Goal: Download file/media

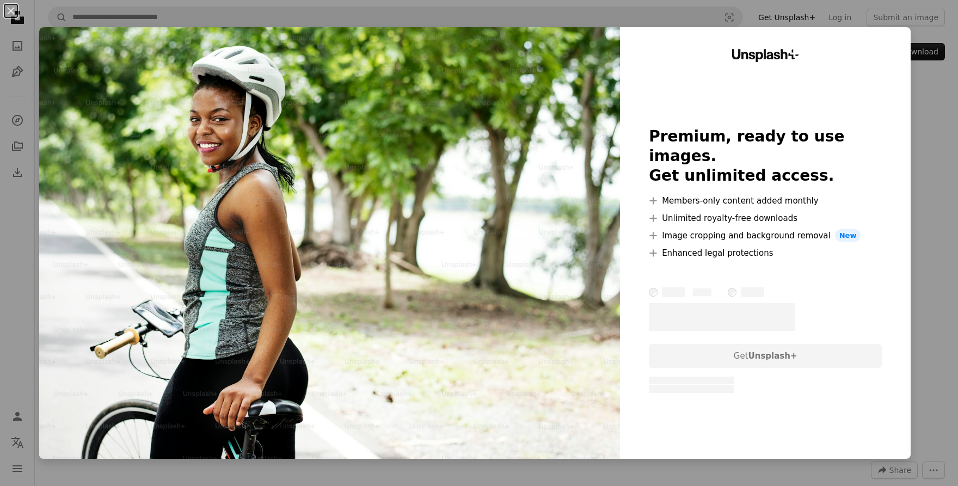
scroll to position [3467, 0]
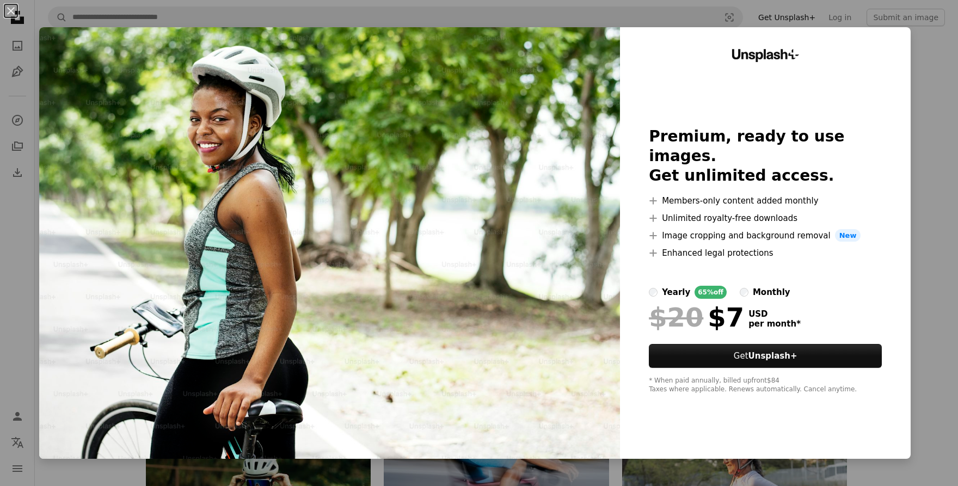
click at [921, 40] on div "An X shape Unsplash+ Premium, ready to use images. Get unlimited access. A plus…" at bounding box center [479, 243] width 958 height 486
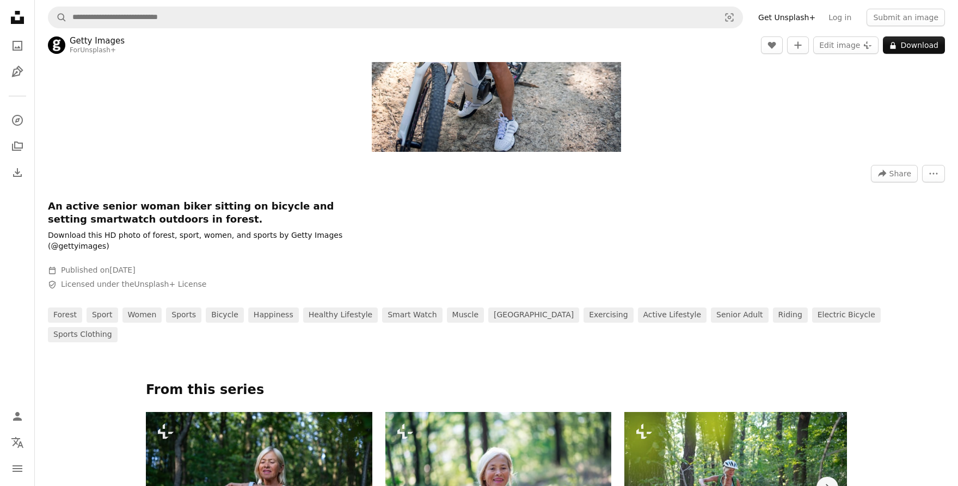
scroll to position [0, 0]
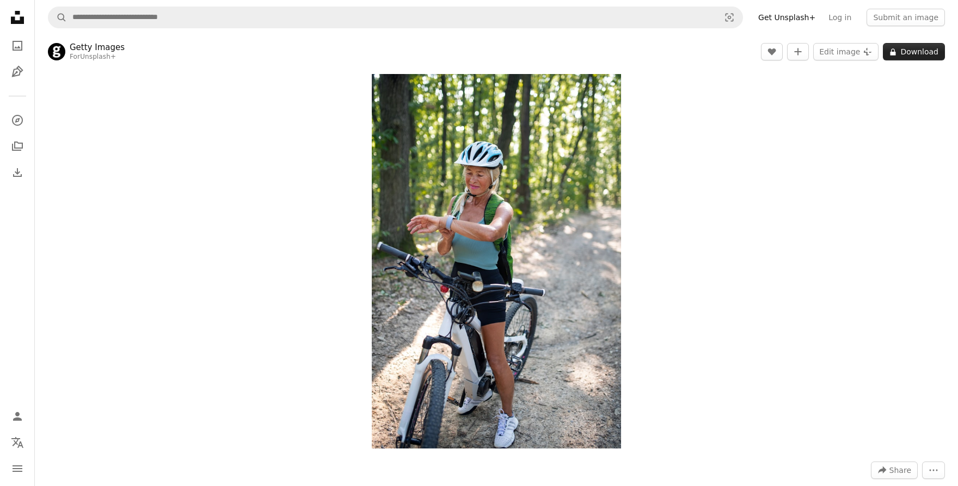
click at [918, 56] on button "A lock Download" at bounding box center [914, 51] width 62 height 17
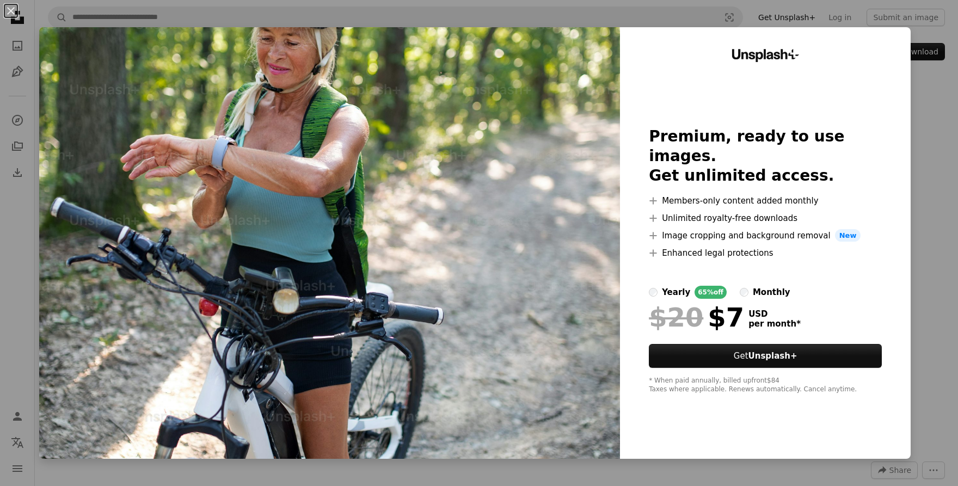
click at [930, 82] on div "An X shape Unsplash+ Premium, ready to use images. Get unlimited access. A plus…" at bounding box center [479, 243] width 958 height 486
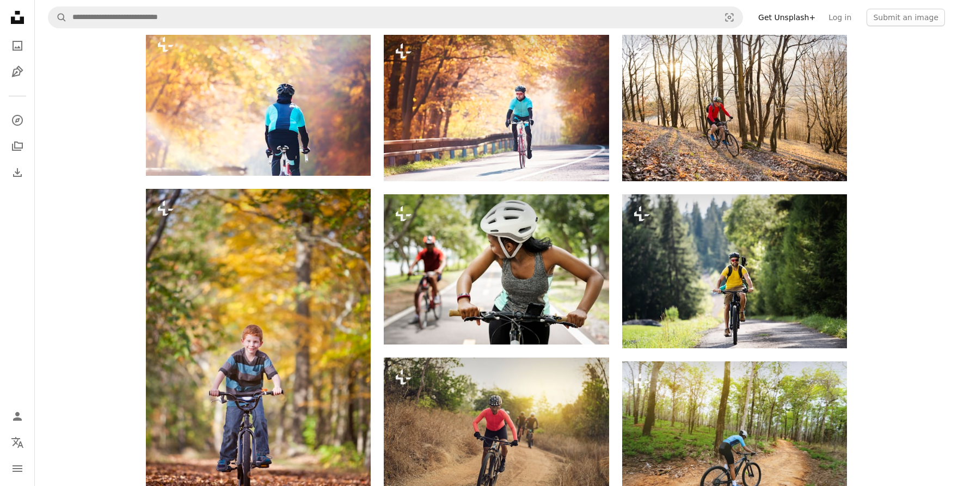
scroll to position [1877, 0]
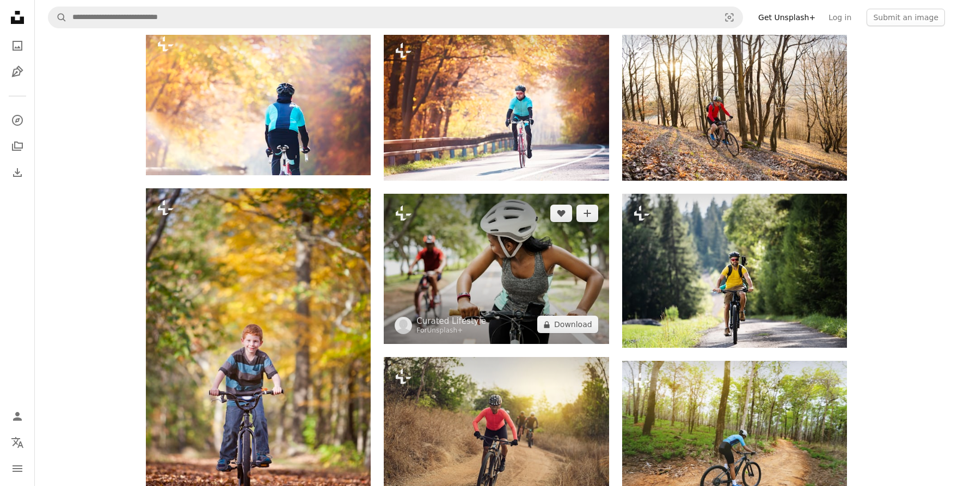
click at [510, 228] on img at bounding box center [496, 269] width 225 height 150
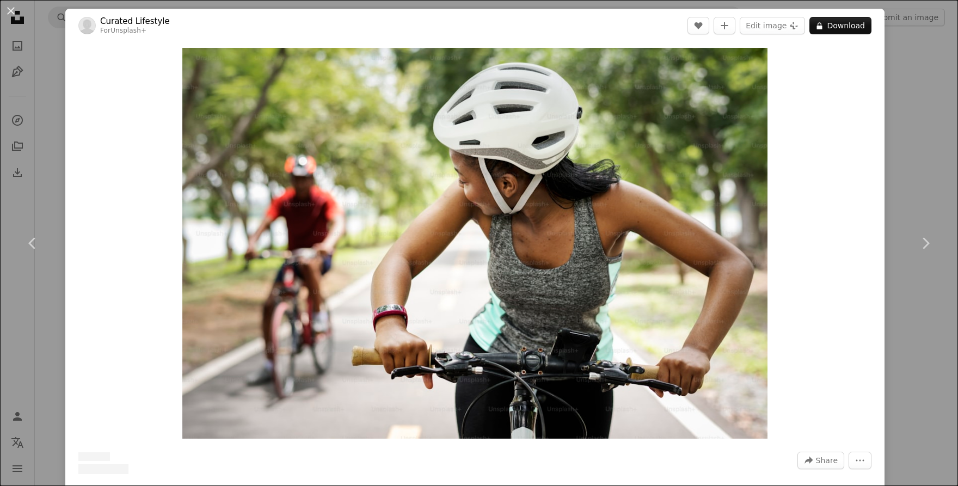
scroll to position [1876, 0]
click at [13, 14] on button "An X shape" at bounding box center [10, 10] width 13 height 13
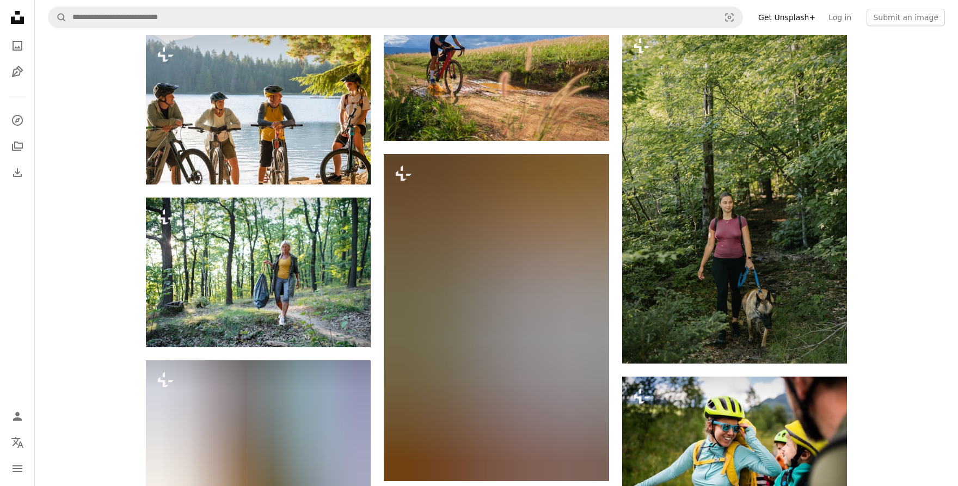
scroll to position [7134, 0]
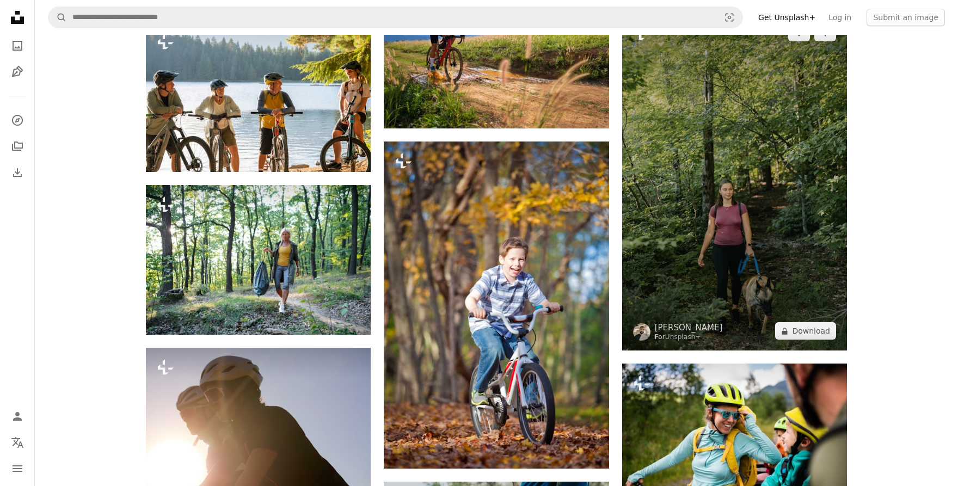
click at [730, 207] on img at bounding box center [734, 182] width 225 height 338
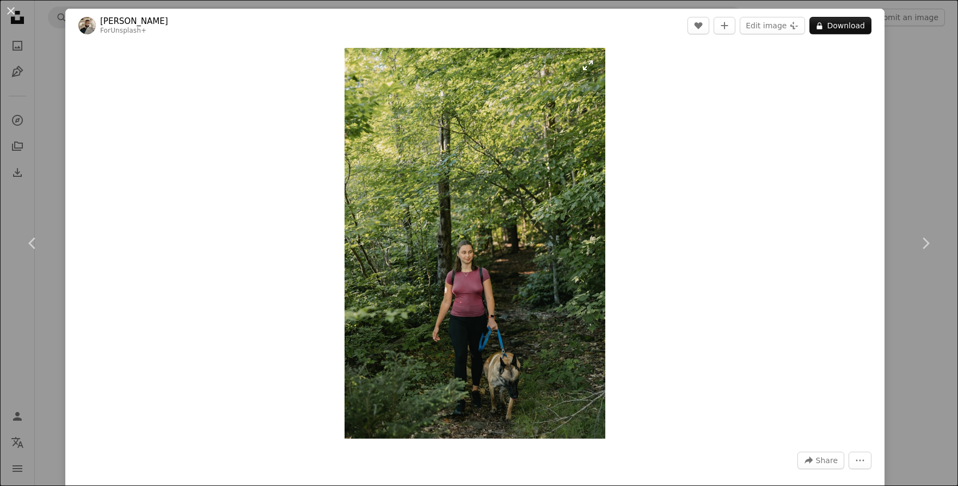
click at [468, 289] on img "Zoom in on this image" at bounding box center [475, 243] width 261 height 391
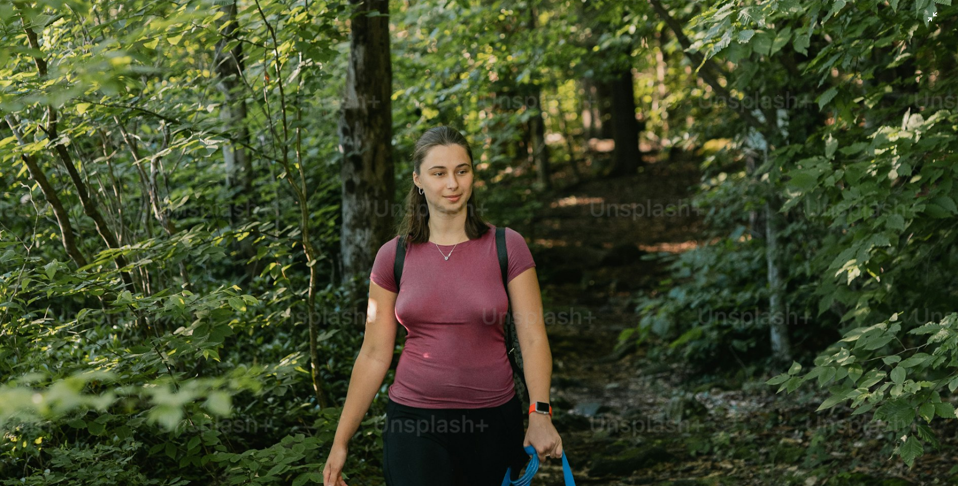
scroll to position [583, 0]
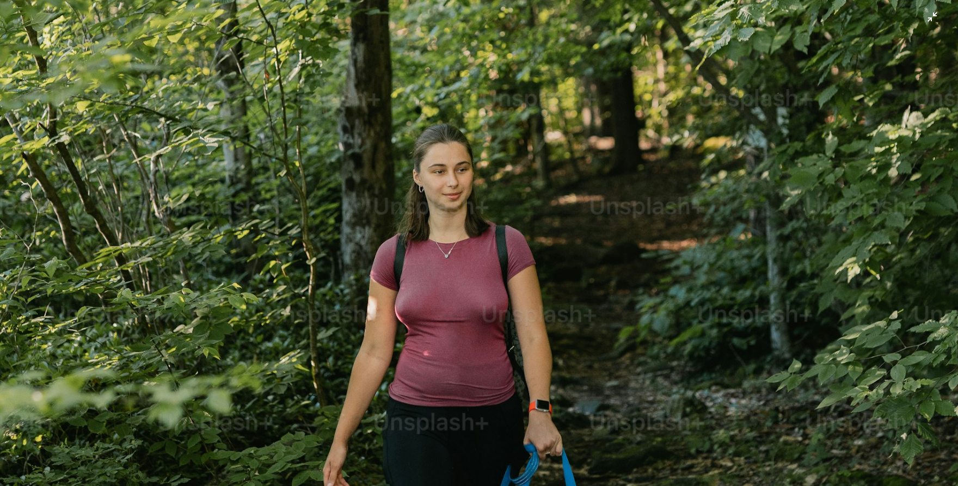
click at [407, 316] on img "Zoom out on this image" at bounding box center [478, 136] width 959 height 1439
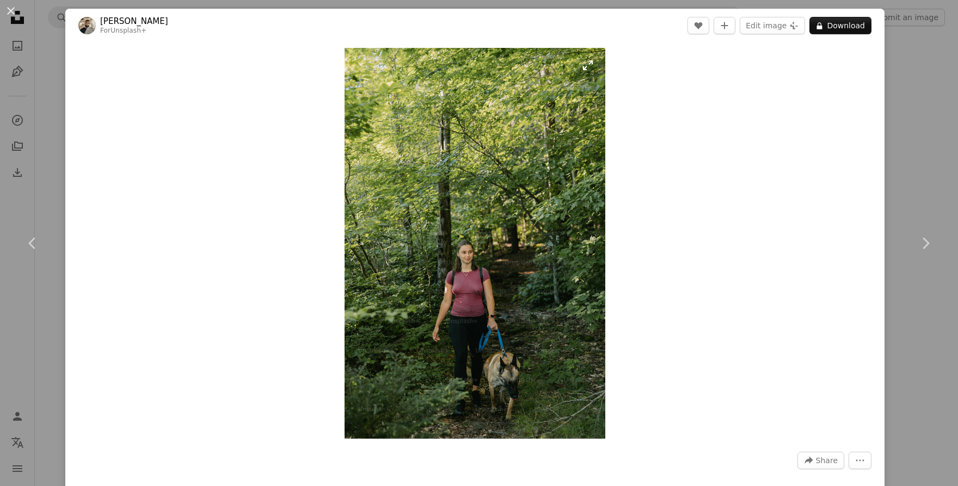
click at [463, 305] on img "Zoom in on this image" at bounding box center [475, 243] width 261 height 391
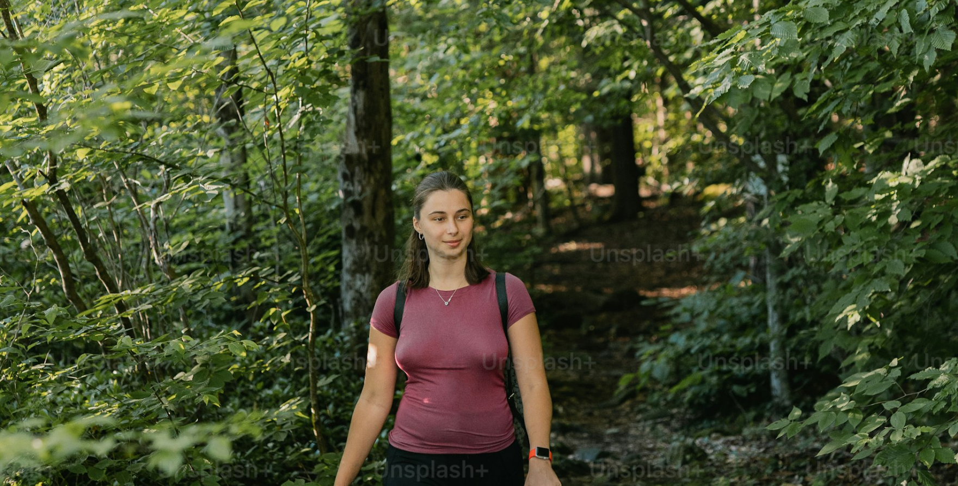
scroll to position [532, 0]
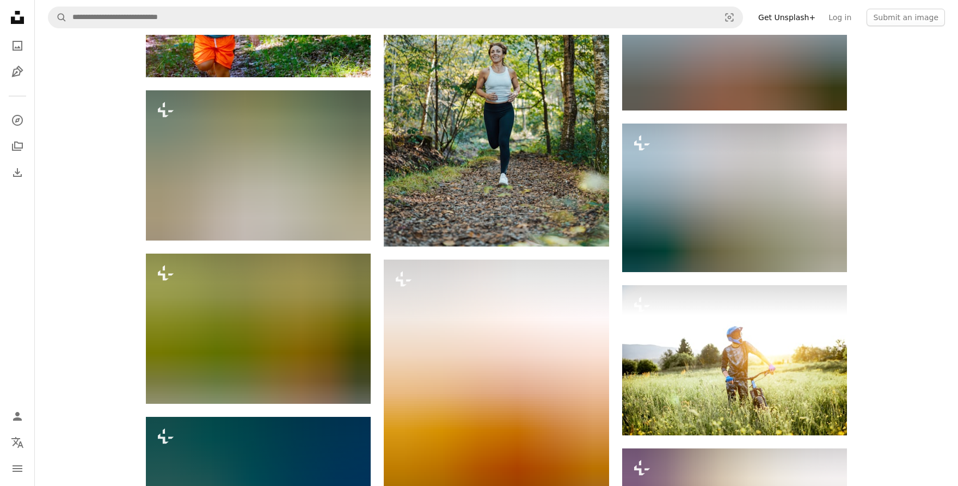
scroll to position [10004, 0]
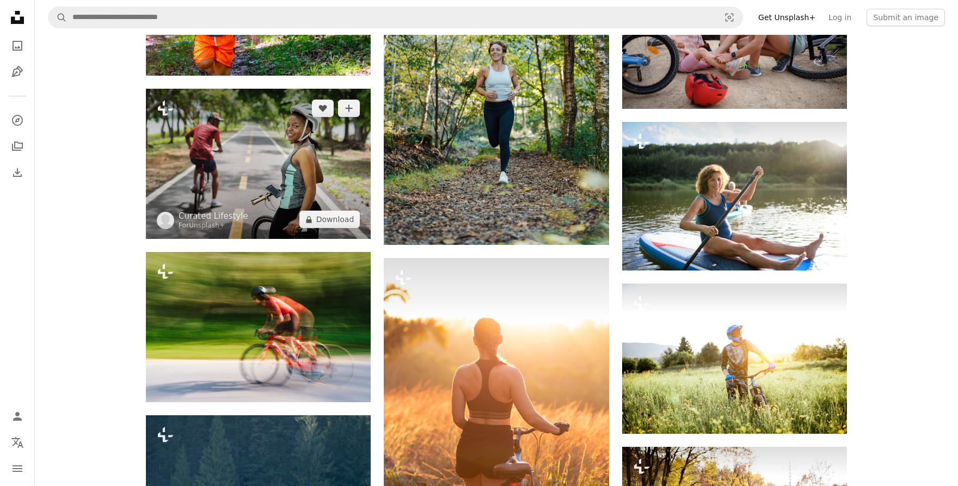
click at [301, 143] on img at bounding box center [258, 164] width 225 height 150
